Goal: Information Seeking & Learning: Check status

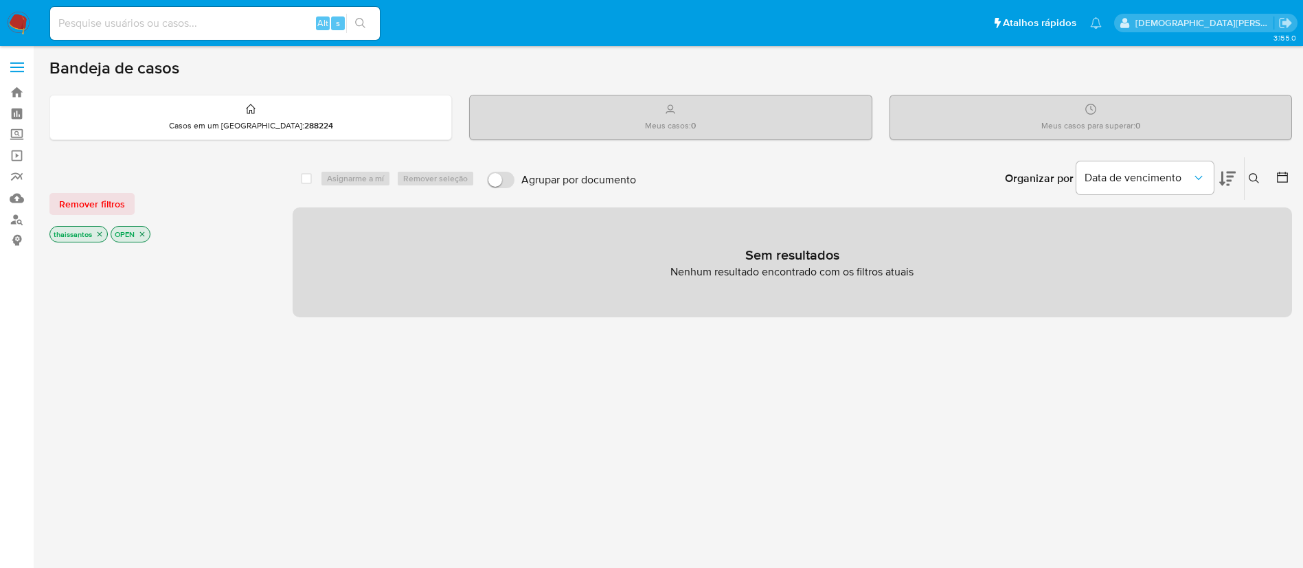
click at [100, 234] on icon "close-filter" at bounding box center [100, 234] width 5 height 5
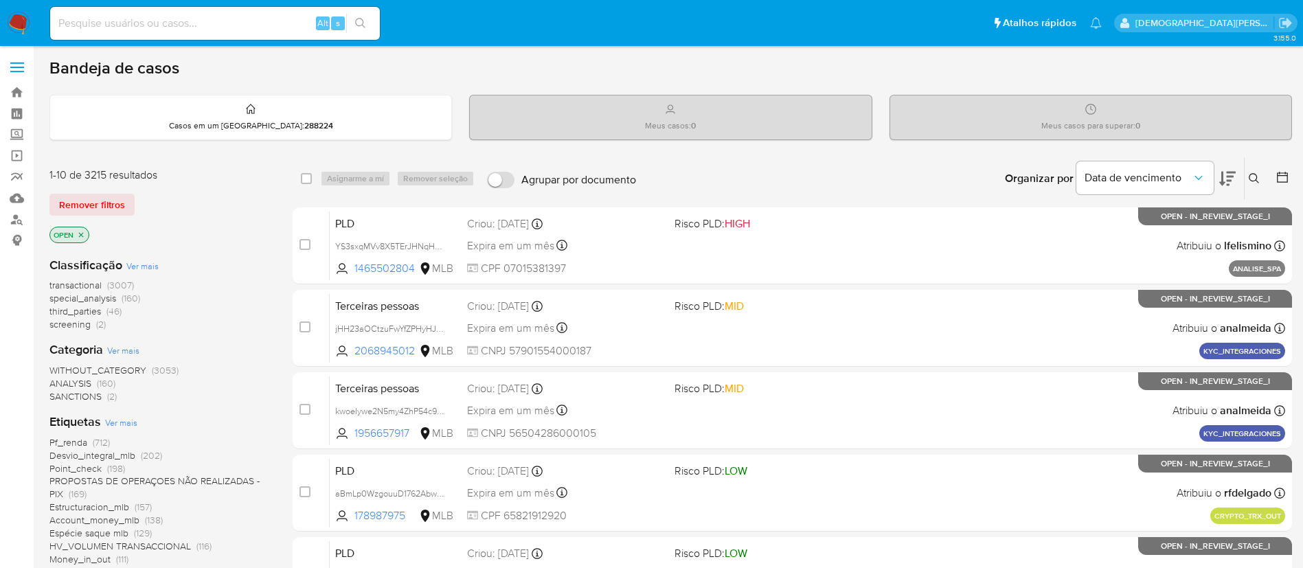
click at [84, 231] on icon "close-filter" at bounding box center [81, 235] width 8 height 8
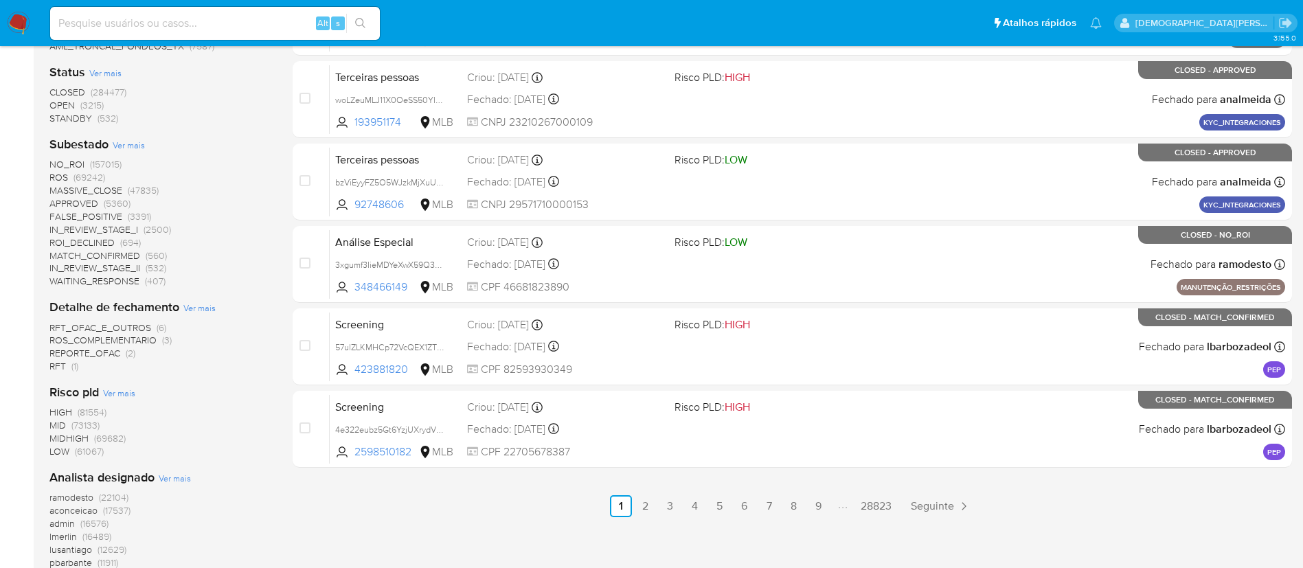
scroll to position [527, 0]
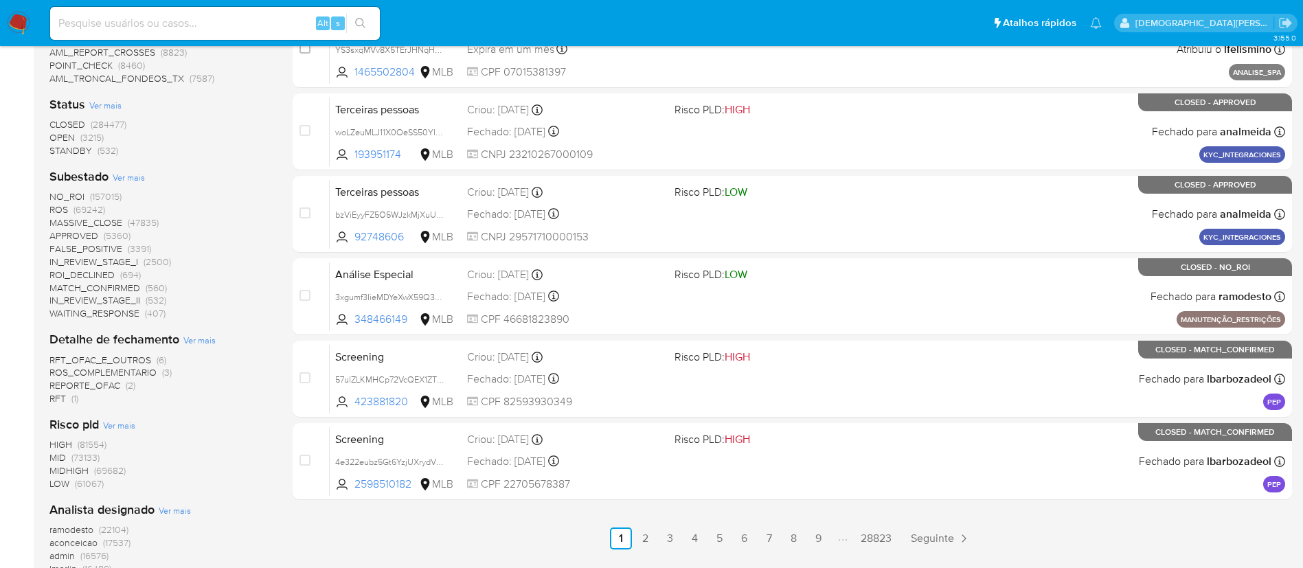
click at [67, 126] on span "CLOSED" at bounding box center [67, 124] width 36 height 14
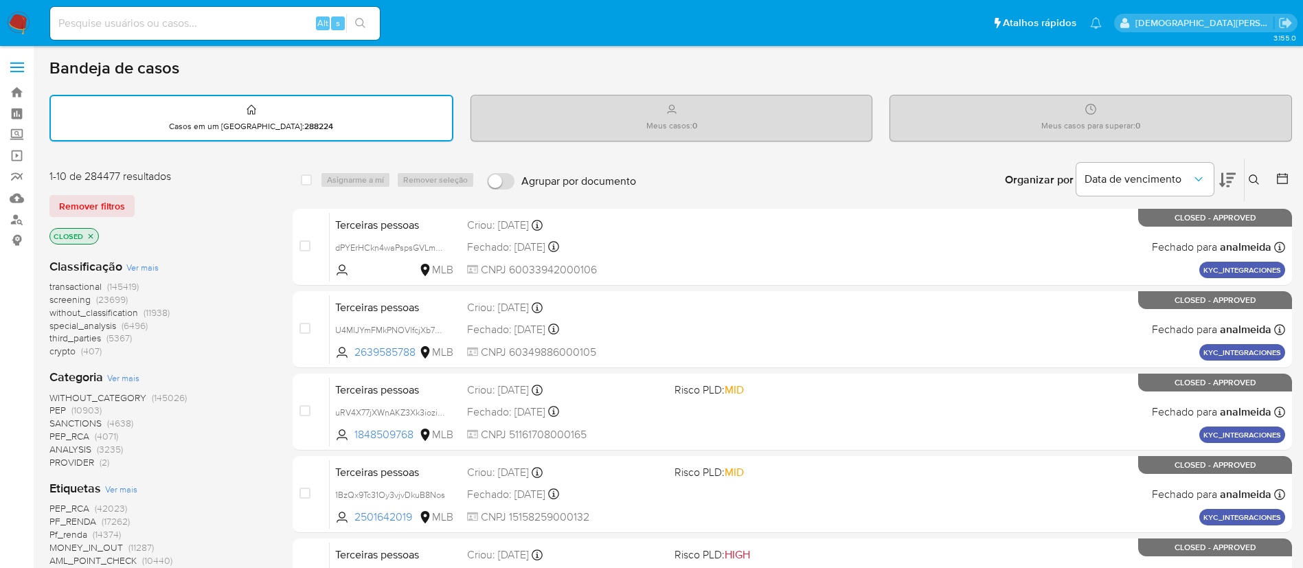
click at [137, 267] on span "Ver mais" at bounding box center [142, 267] width 32 height 12
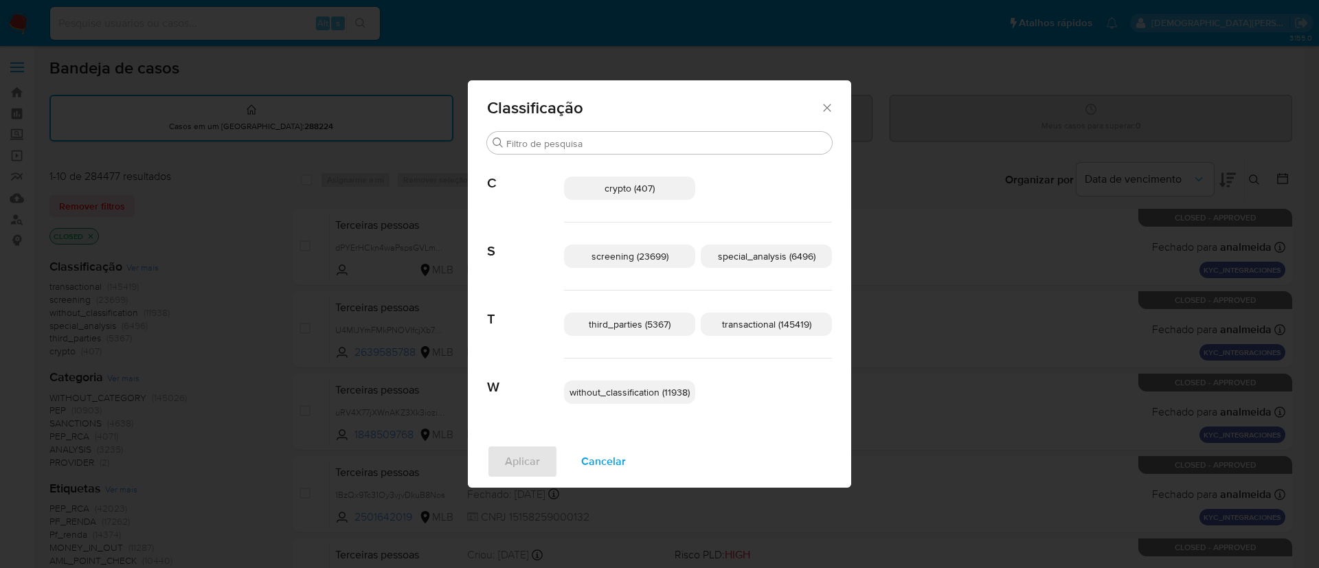
click at [732, 255] on span "special_analysis (6496)" at bounding box center [767, 256] width 98 height 14
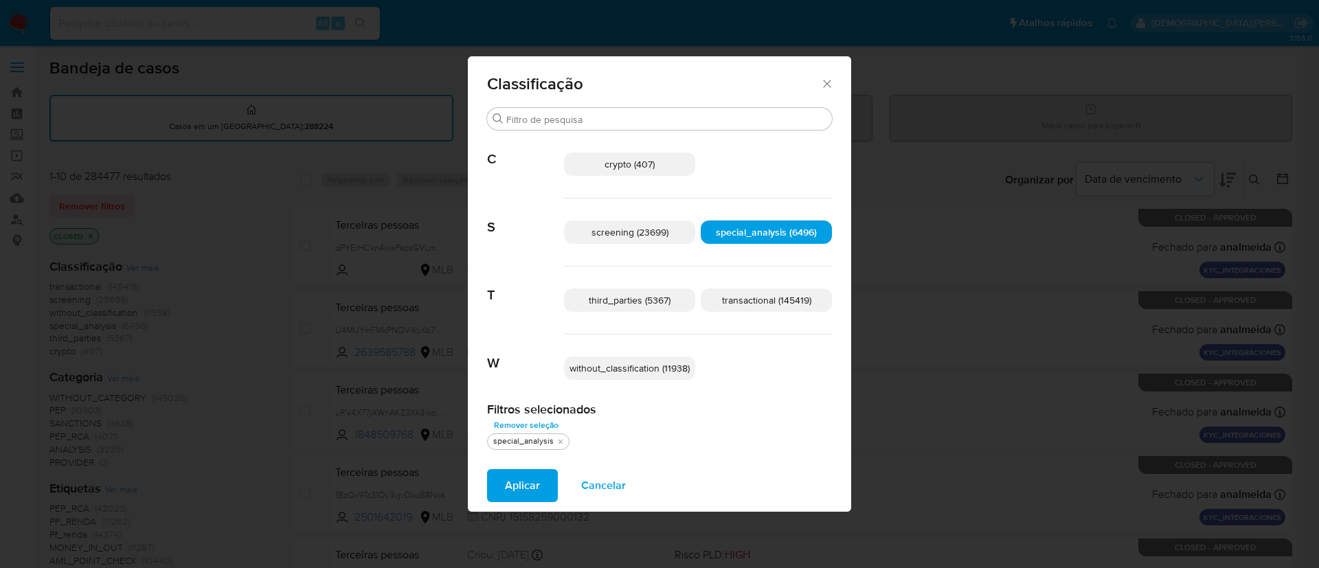
click at [738, 303] on span "transactional (145419)" at bounding box center [766, 300] width 89 height 14
click at [670, 369] on span "without_classification (11938)" at bounding box center [629, 368] width 120 height 14
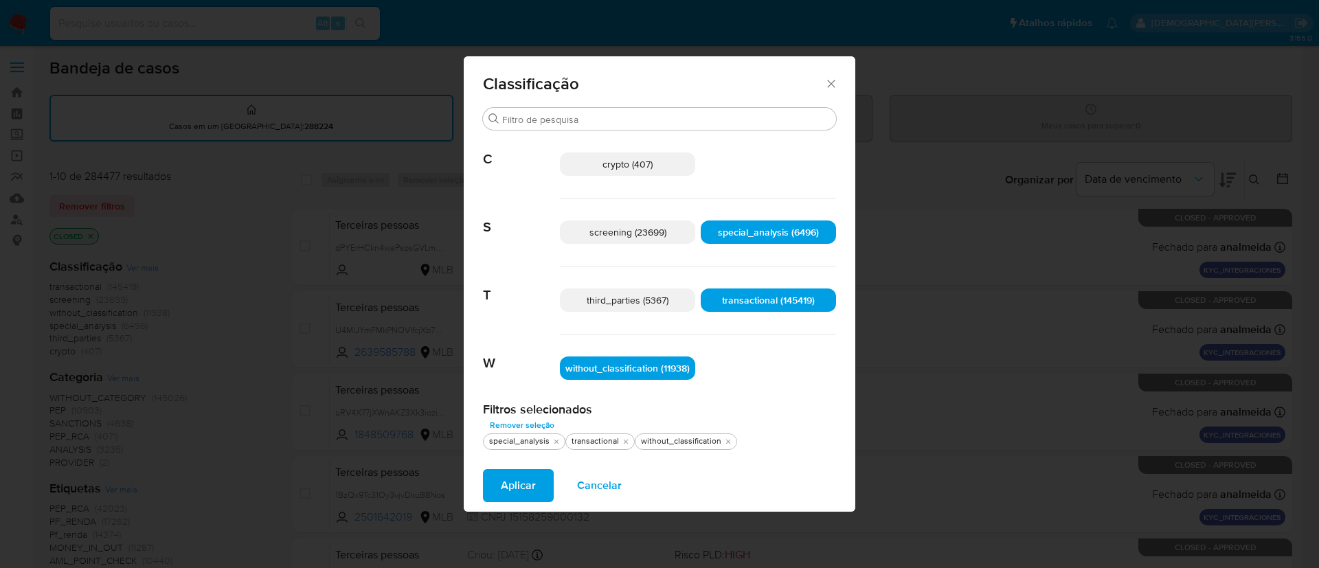
click at [508, 488] on span "Aplicar" at bounding box center [518, 485] width 35 height 30
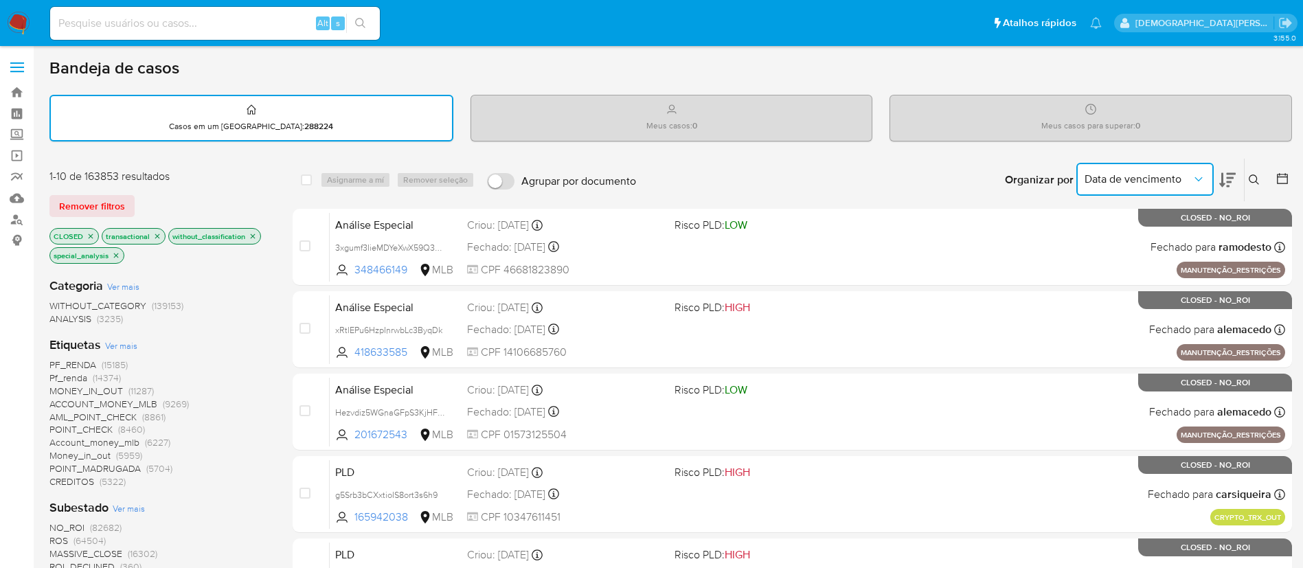
click at [1125, 190] on button "Data de vencimento" at bounding box center [1144, 179] width 137 height 33
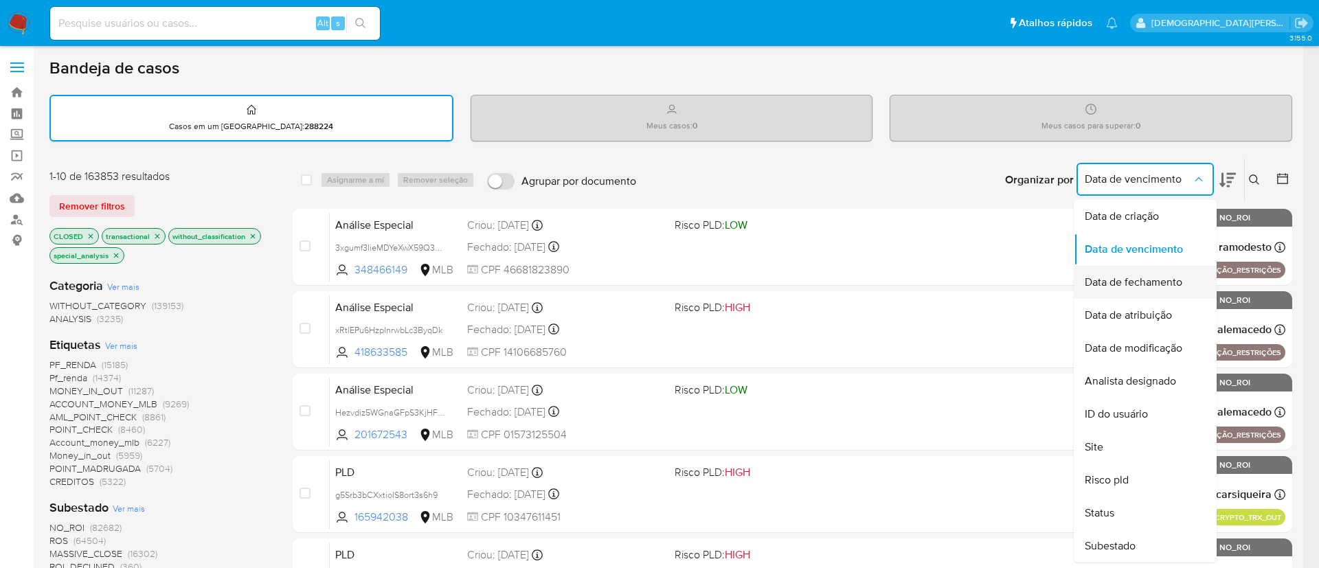
click at [1126, 277] on span "Data de fechamento" at bounding box center [1133, 282] width 98 height 14
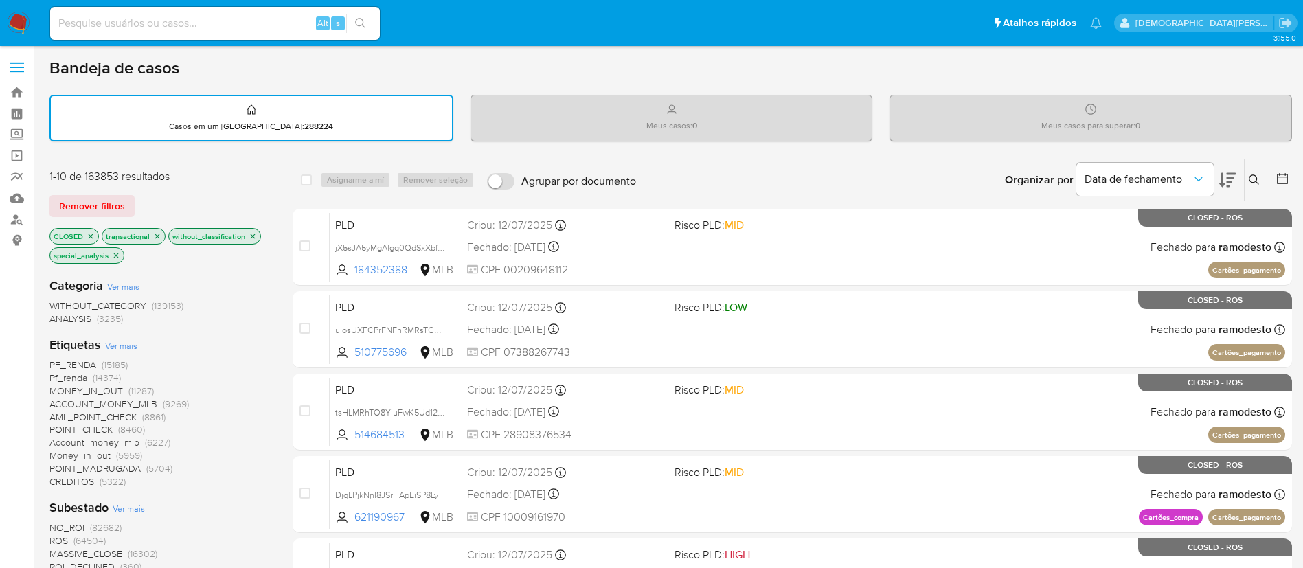
click at [1280, 176] on icon at bounding box center [1282, 179] width 14 height 14
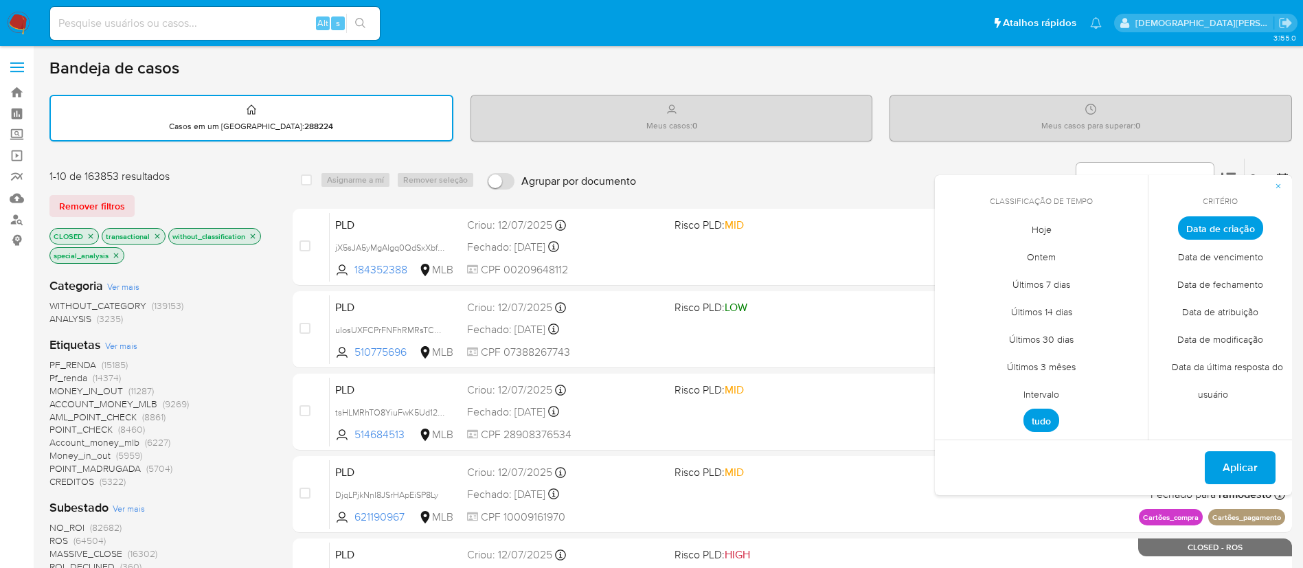
click at [1213, 282] on span "Data de fechamento" at bounding box center [1220, 284] width 115 height 28
click at [1051, 396] on span "Intervalo" at bounding box center [1041, 394] width 65 height 28
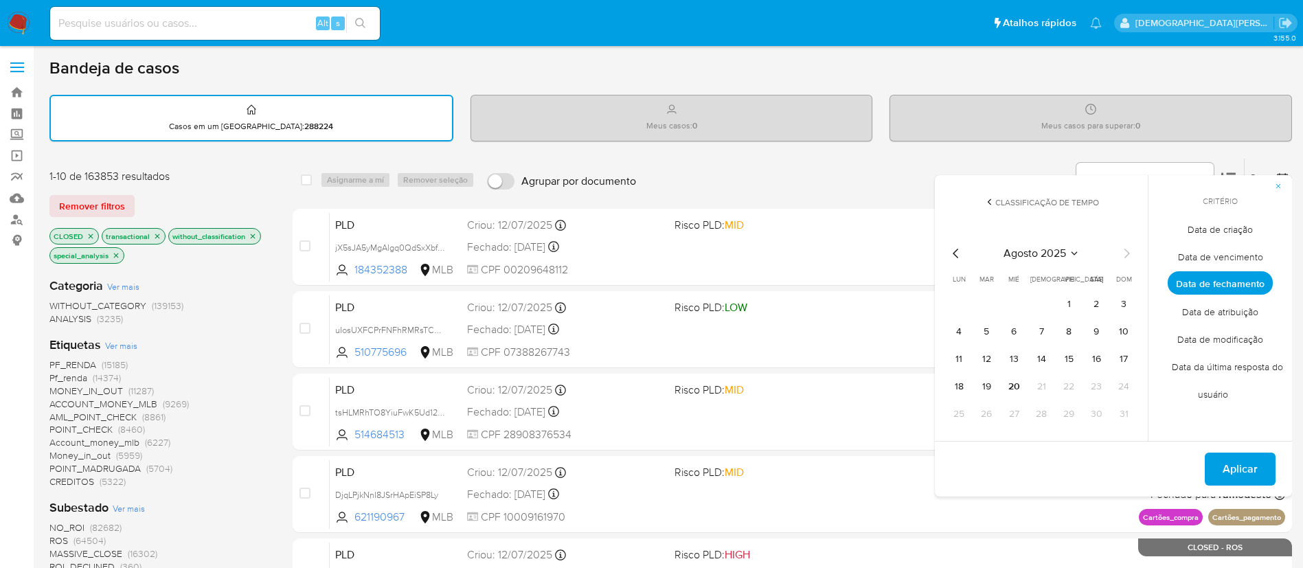
click at [957, 258] on icon "Mes anterior" at bounding box center [956, 253] width 16 height 16
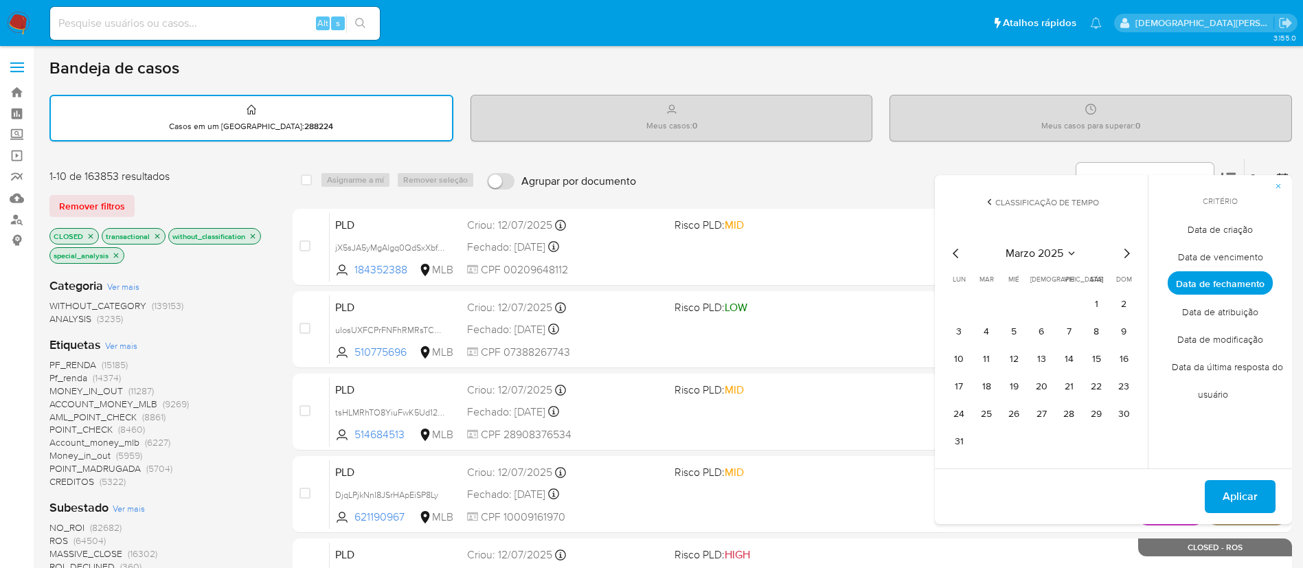
click at [1121, 255] on icon "Mes siguiente" at bounding box center [1126, 253] width 16 height 16
click at [987, 302] on button "1" at bounding box center [986, 304] width 22 height 22
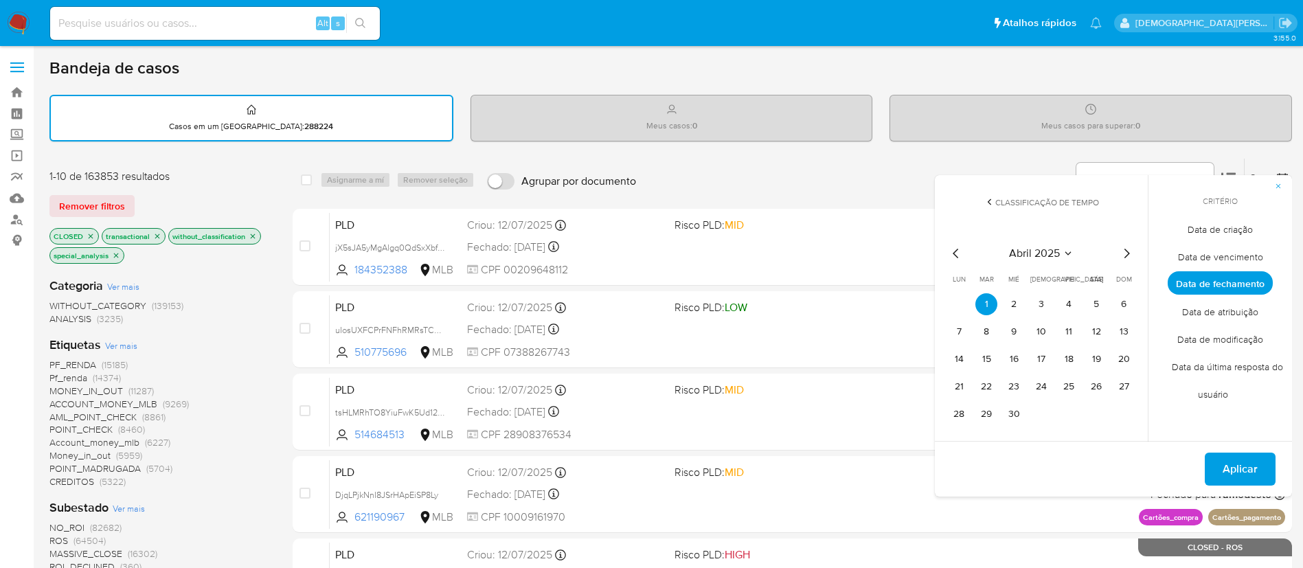
click at [1122, 260] on icon "Mes siguiente" at bounding box center [1126, 253] width 16 height 16
click at [1122, 259] on icon "Mes siguiente" at bounding box center [1126, 253] width 16 height 16
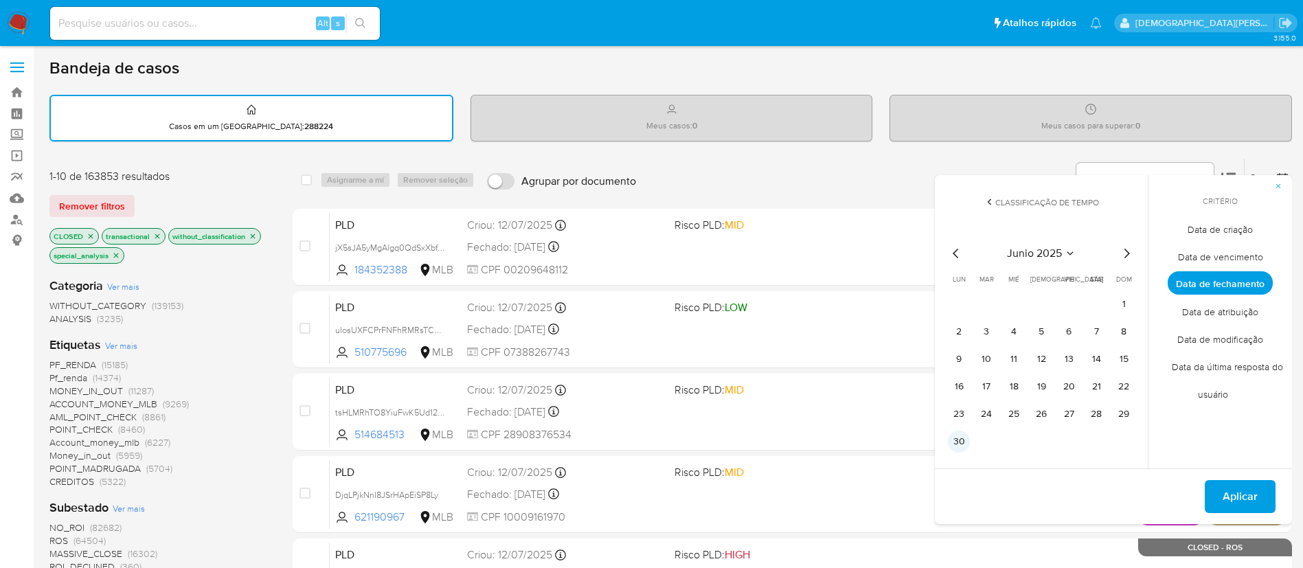
click at [956, 446] on button "30" at bounding box center [959, 442] width 22 height 22
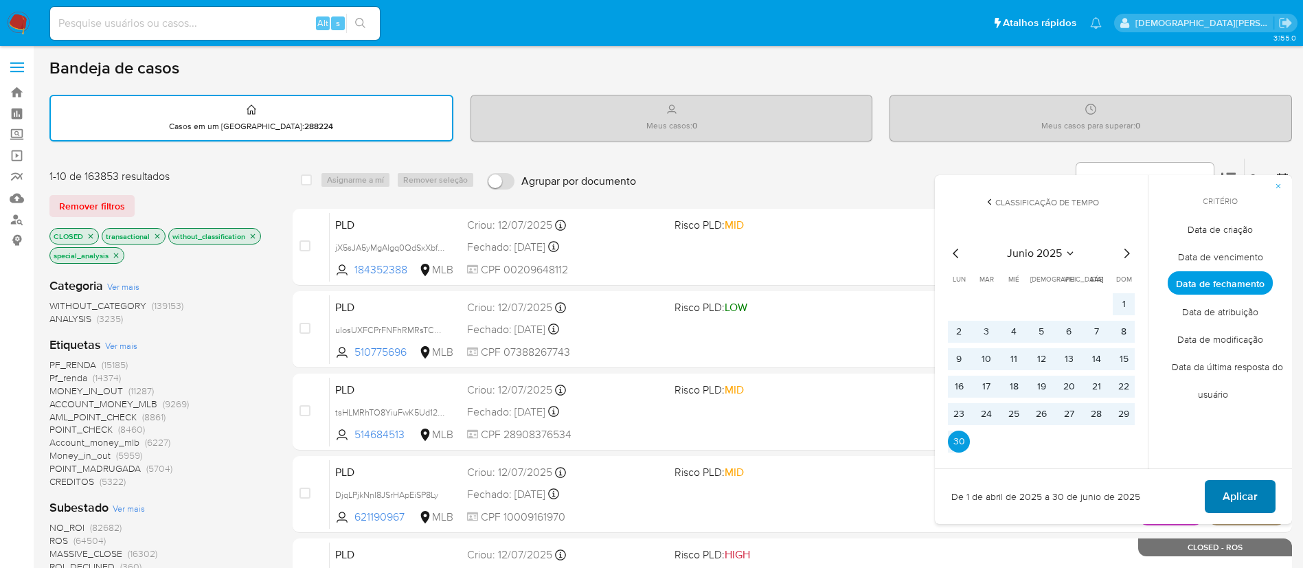
click at [1222, 488] on button "Aplicar" at bounding box center [1240, 496] width 71 height 33
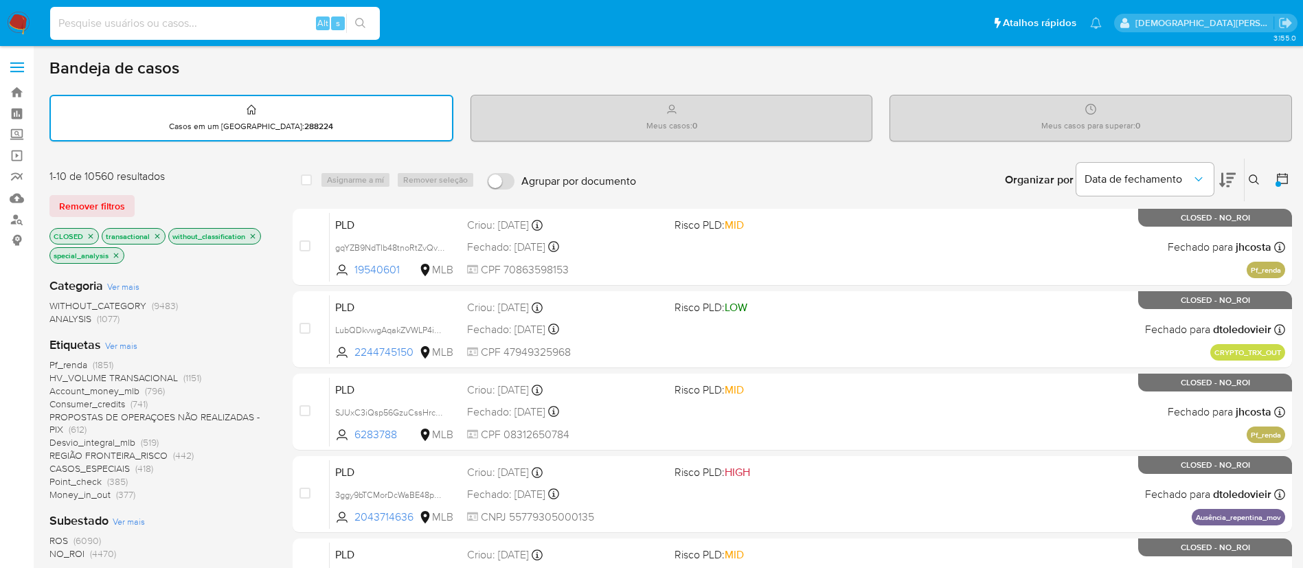
click at [288, 20] on input at bounding box center [215, 23] width 330 height 18
paste input "bQAGuvmzqipa7hvjjKauZWti"
type input "bQAGuvmzqipa7hvjjKauZWti"
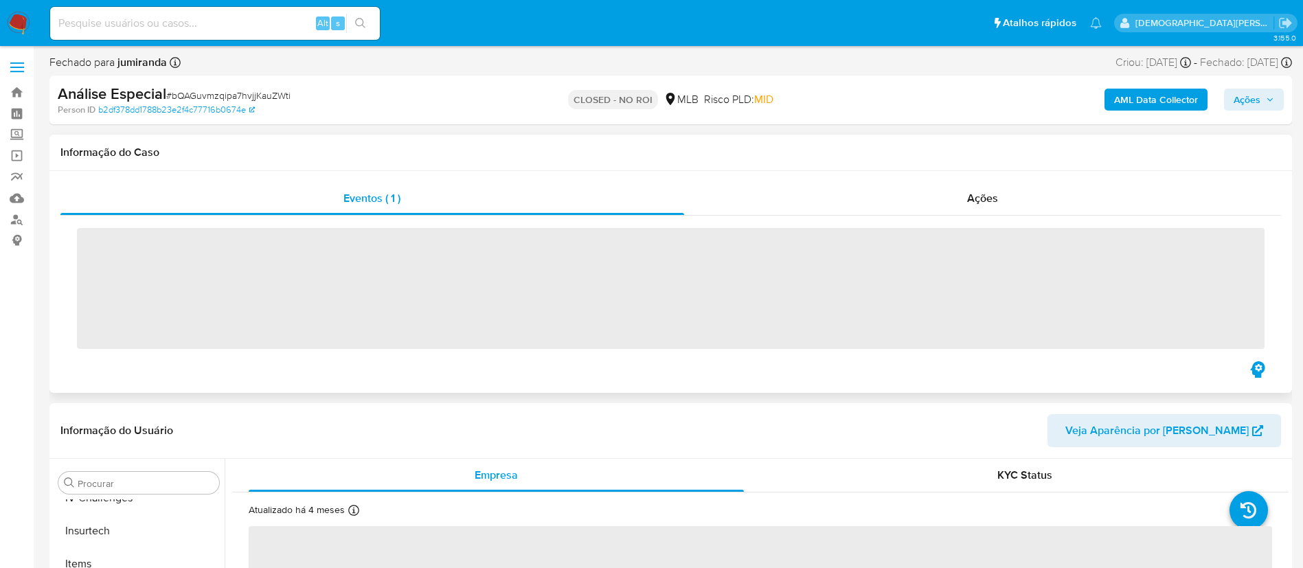
scroll to position [613, 0]
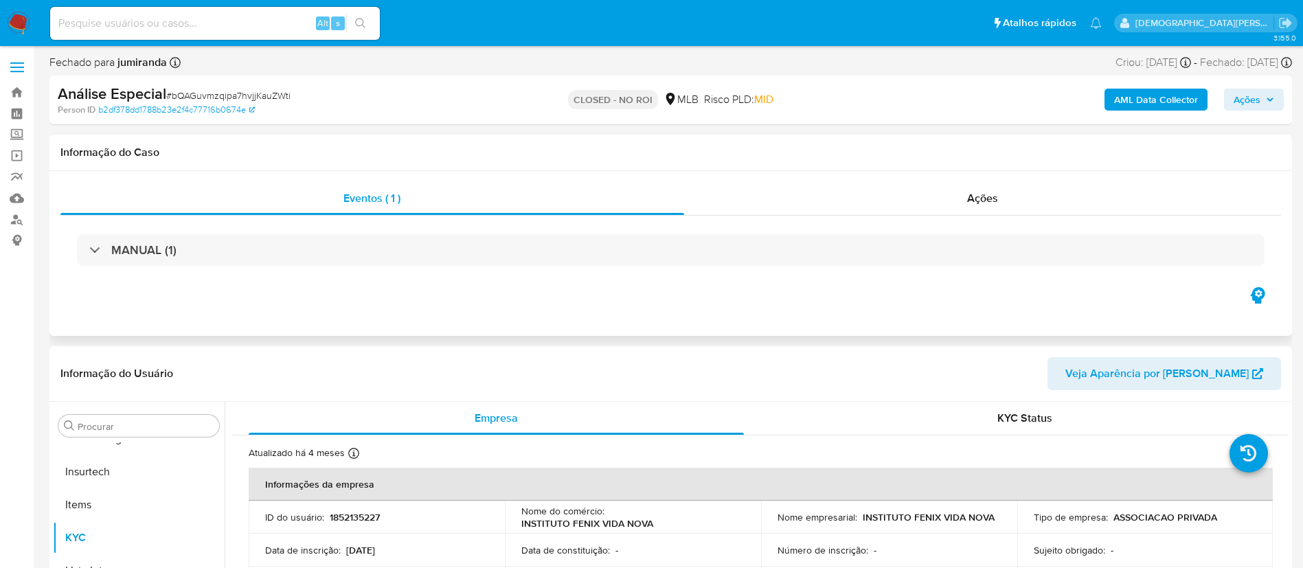
select select "10"
click at [240, 30] on input at bounding box center [215, 23] width 330 height 18
paste input "48EittgowKH26vdPvr3pbZV5"
type input "48EittgowKH26vdPvr3pbZV5"
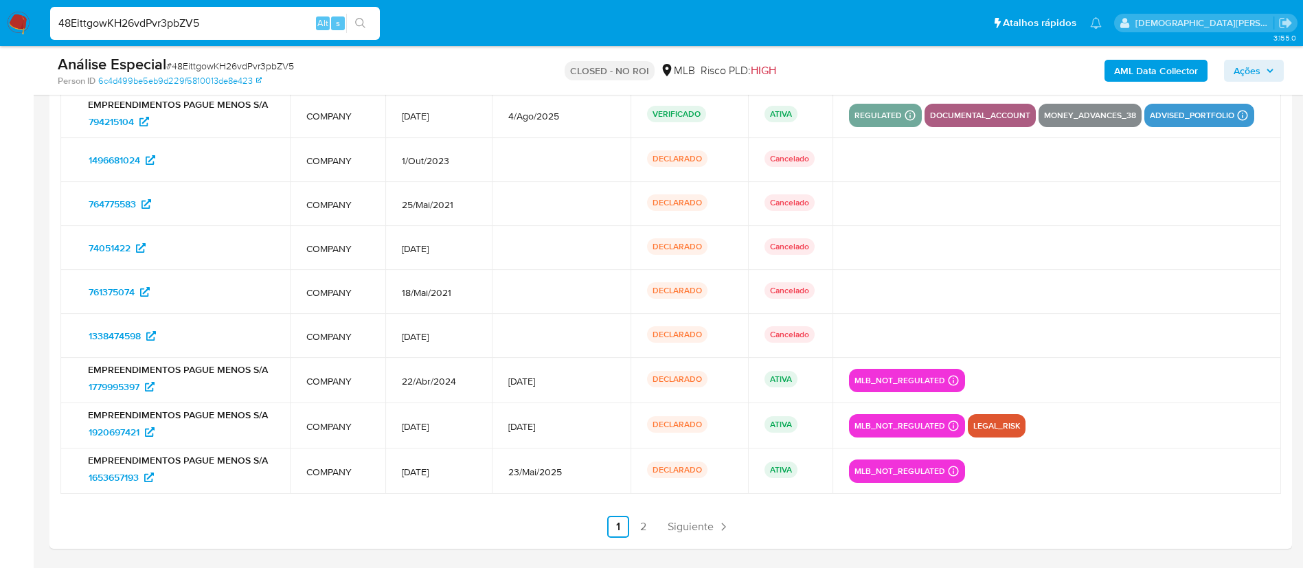
scroll to position [1633, 0]
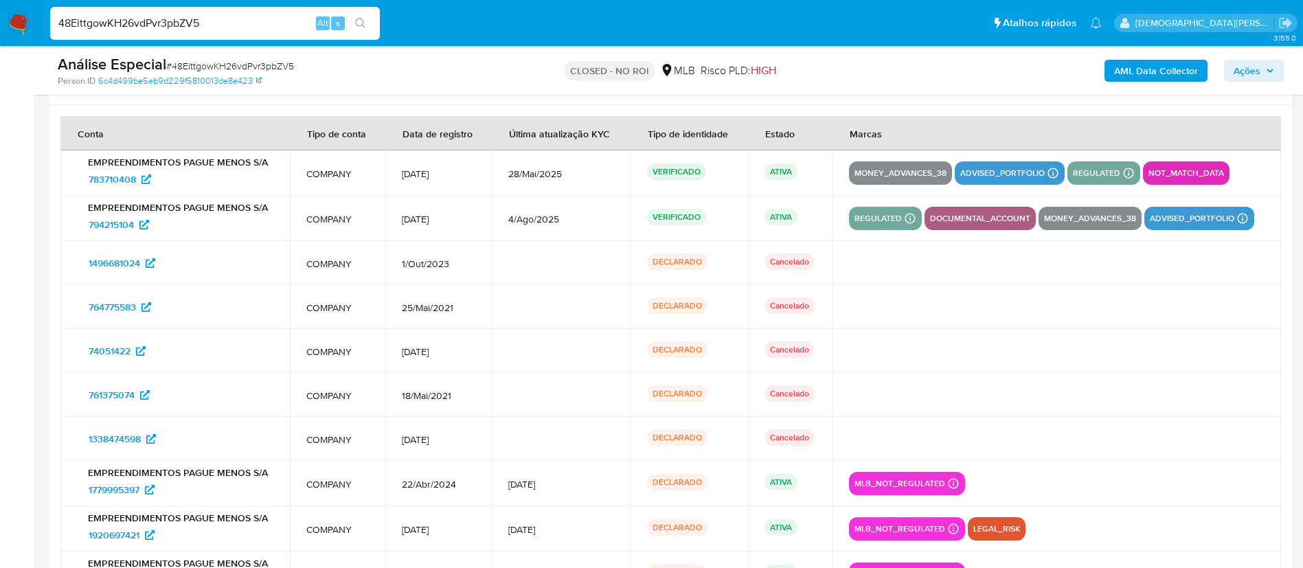
select select "10"
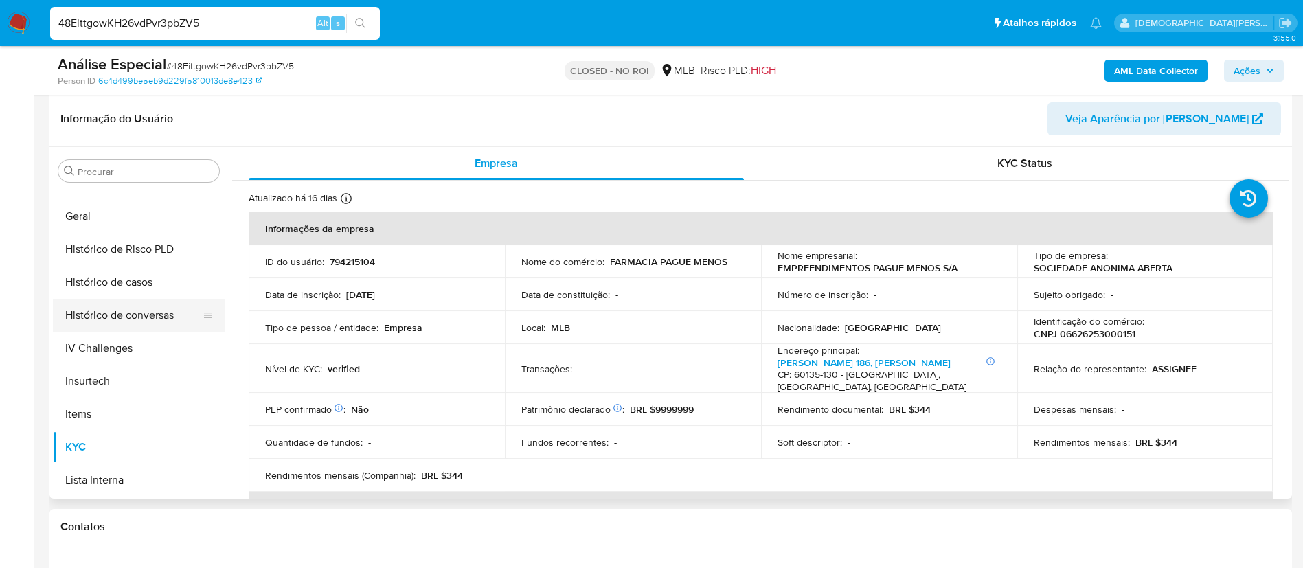
scroll to position [407, 0]
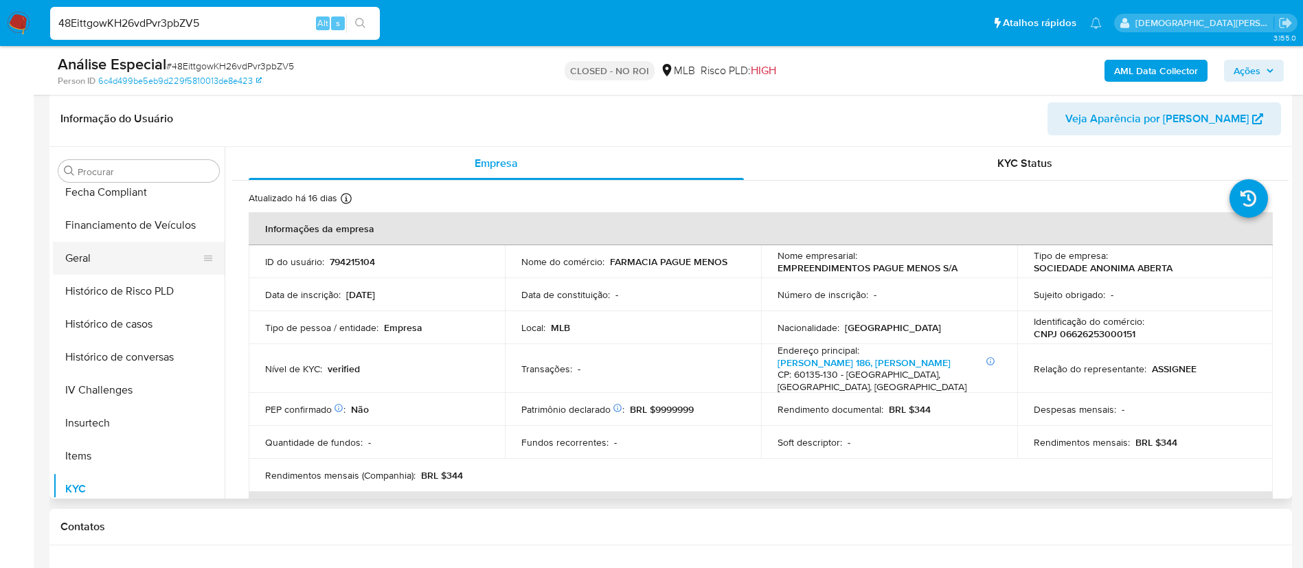
click at [144, 269] on button "Geral" at bounding box center [133, 258] width 161 height 33
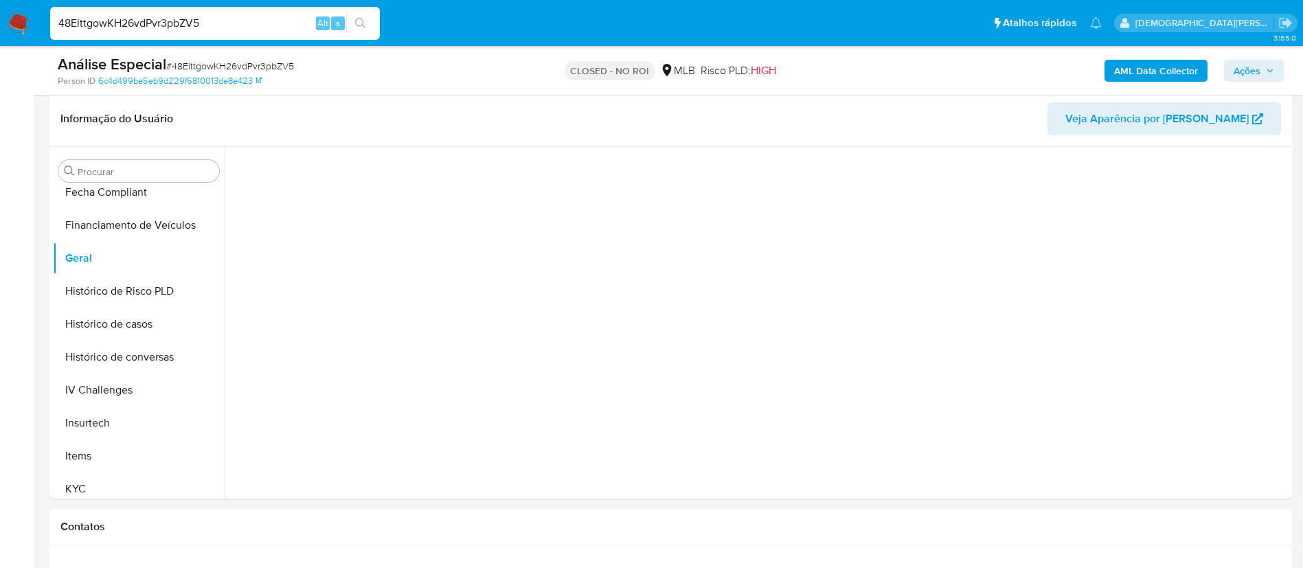
scroll to position [103, 0]
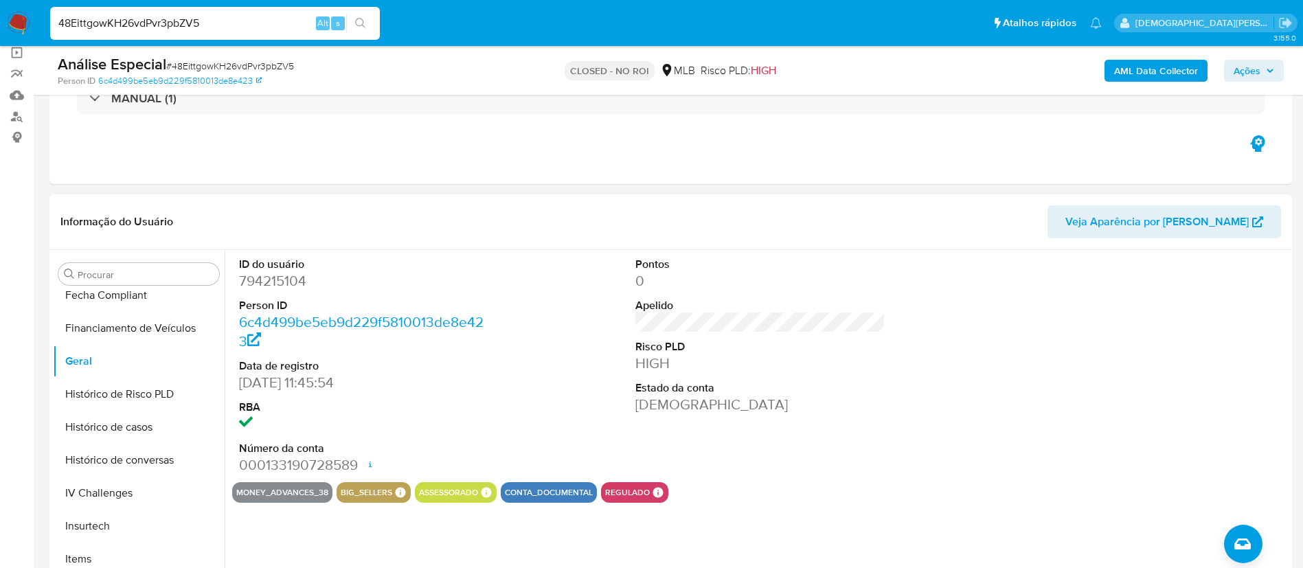
click at [242, 286] on dd "794215104" at bounding box center [364, 280] width 251 height 19
copy dd "794215104"
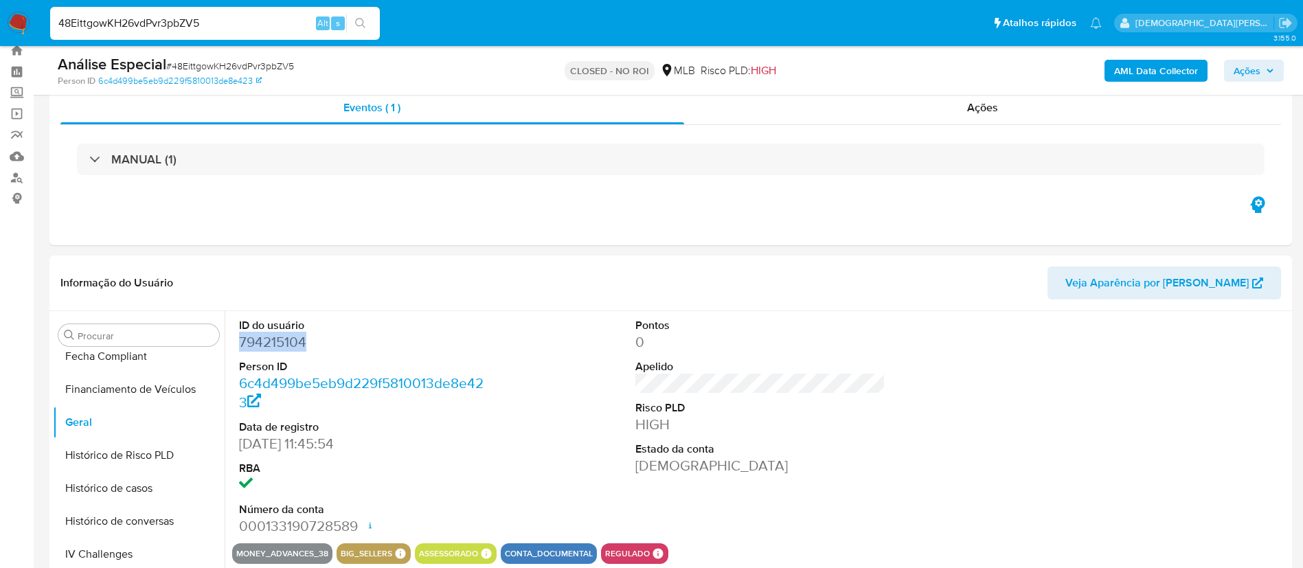
scroll to position [0, 0]
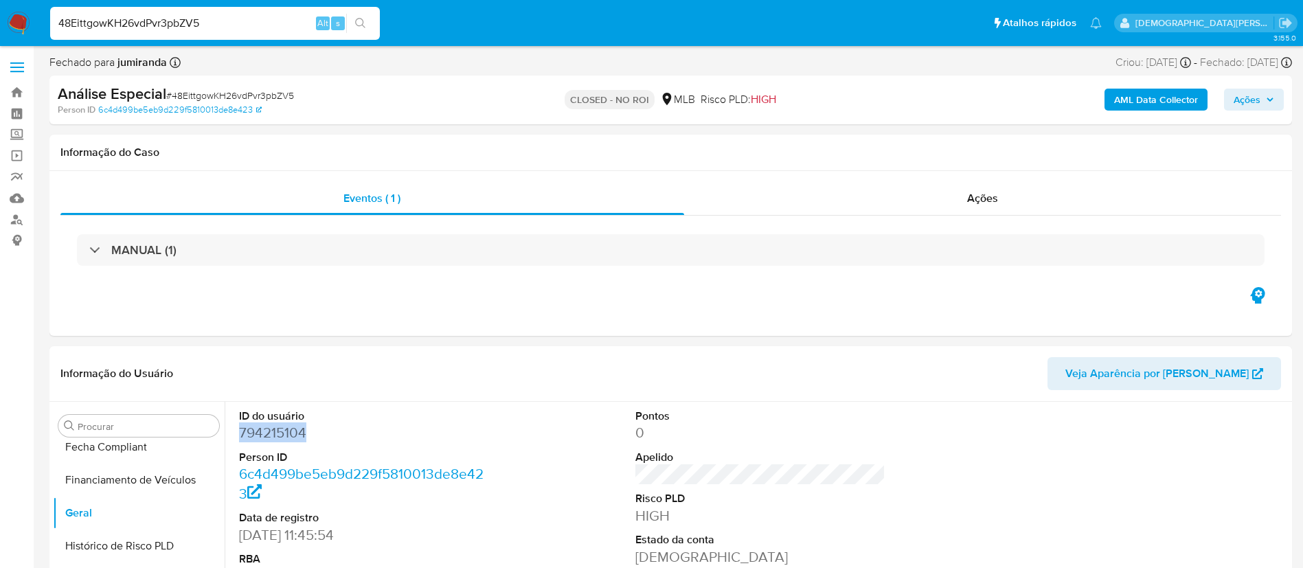
click at [281, 25] on input "48EittgowKH26vdPvr3pbZV5" at bounding box center [215, 23] width 330 height 18
paste input "V00oiKwnqBrFNvRe83tJujip"
type input "V00oiKwnqBrFNvRe83tJujip"
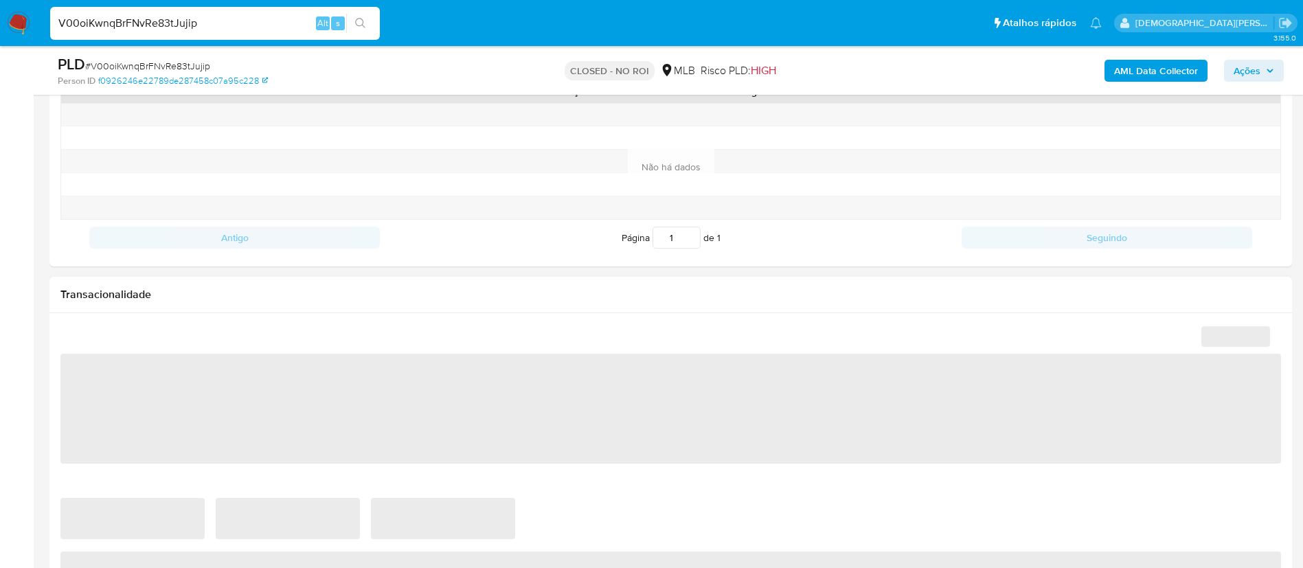
scroll to position [305, 0]
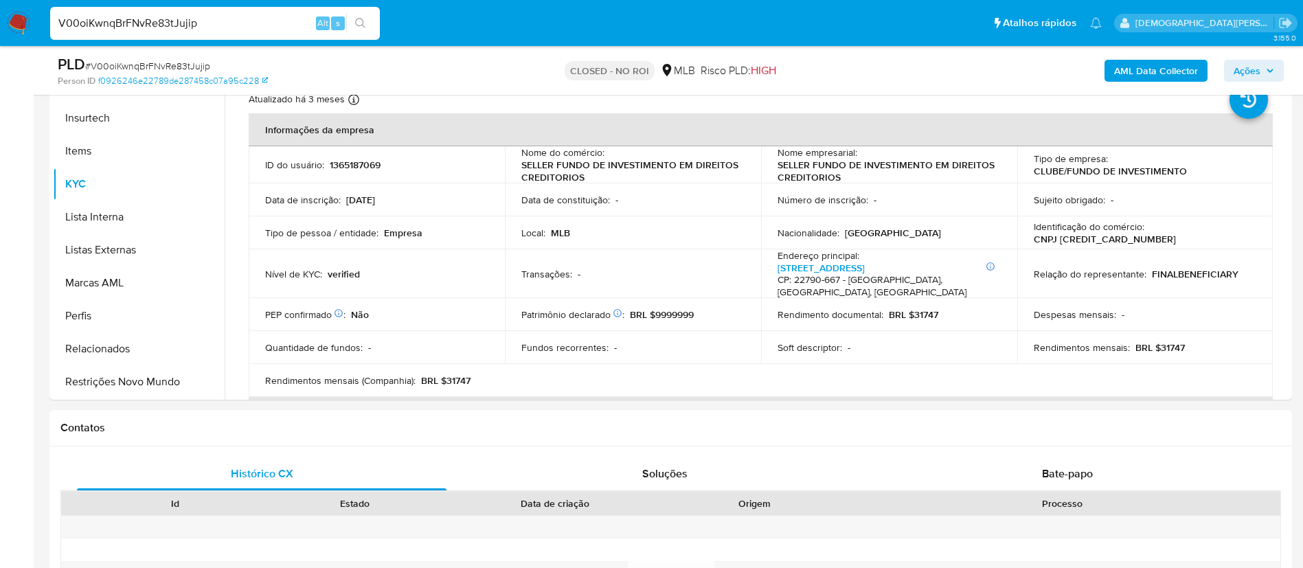
select select "10"
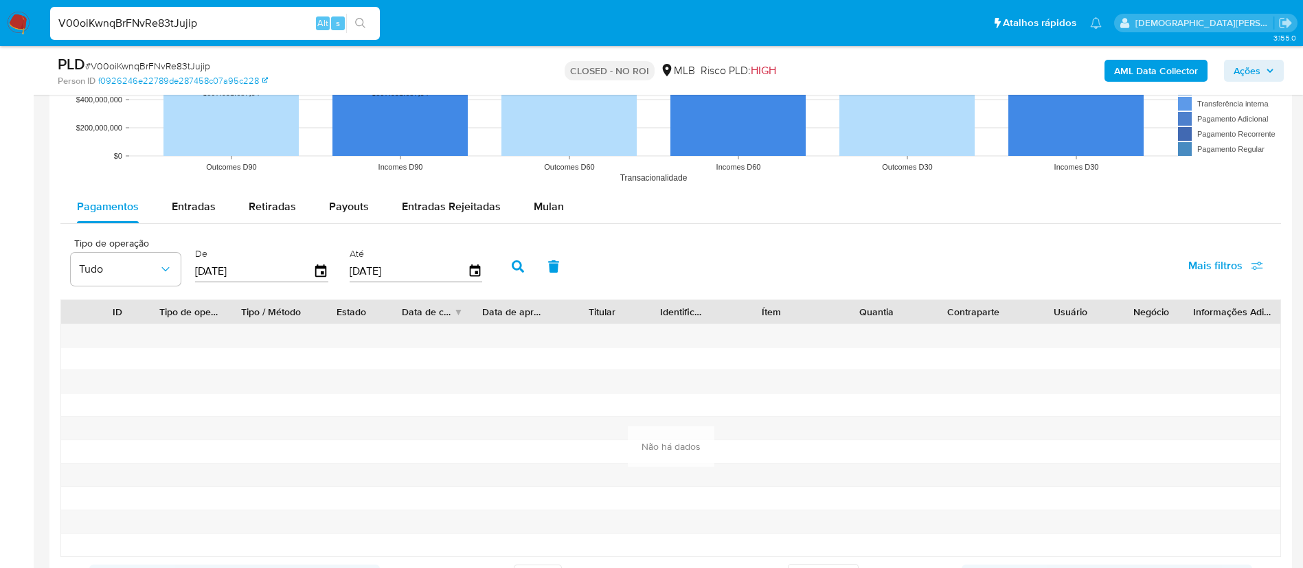
scroll to position [1442, 0]
